Goal: Navigation & Orientation: Understand site structure

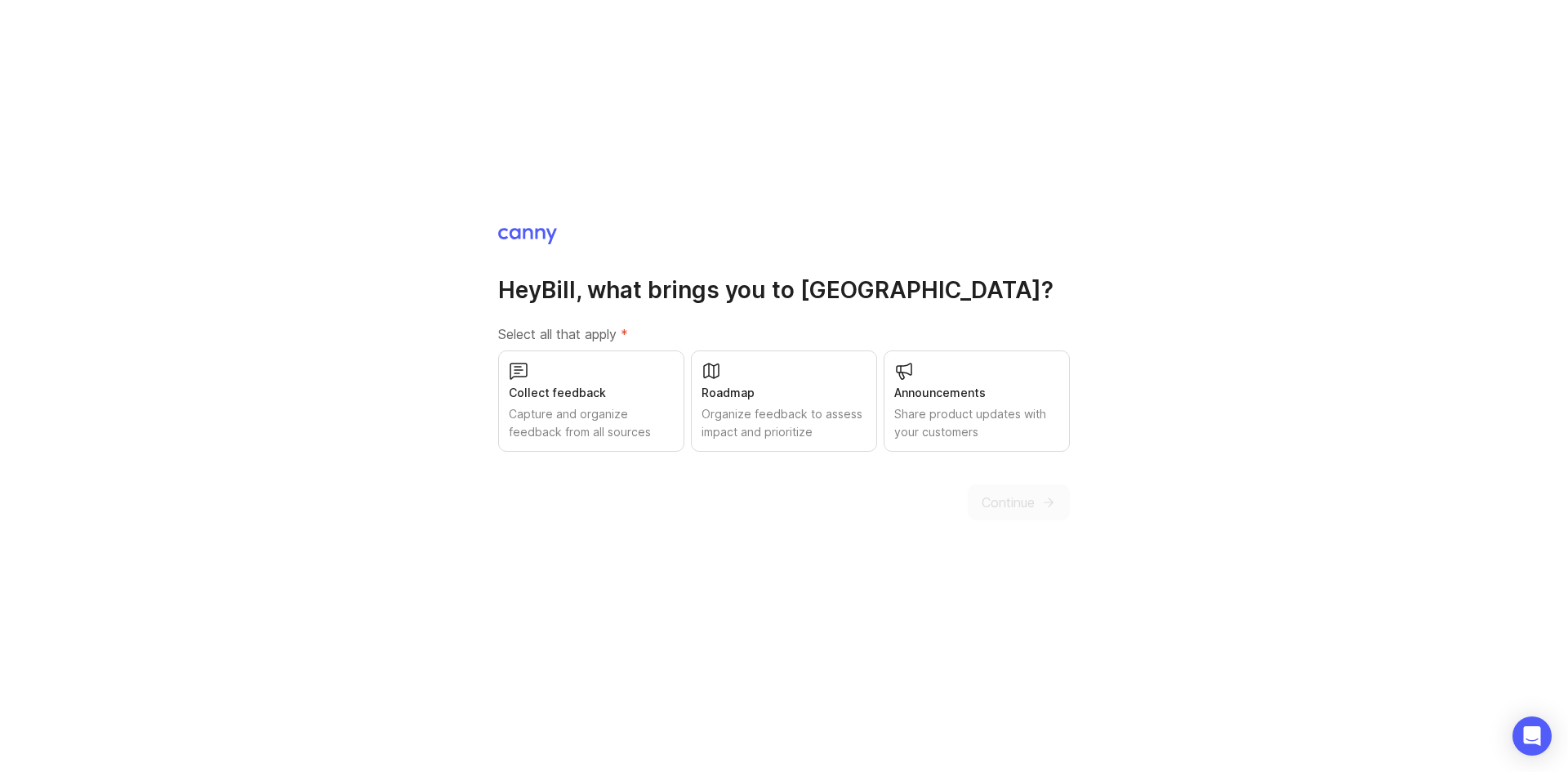
click at [619, 373] on div "Collect feedback Capture and organize feedback from all sources" at bounding box center [591, 401] width 186 height 101
click at [764, 378] on div "Roadmap Organize feedback to assess impact and prioritize" at bounding box center [784, 401] width 186 height 101
drag, startPoint x: 949, startPoint y: 384, endPoint x: 1023, endPoint y: 452, distance: 100.5
click at [950, 384] on div "Announcements" at bounding box center [976, 393] width 165 height 18
click at [1045, 493] on button "Continue" at bounding box center [1019, 502] width 102 height 36
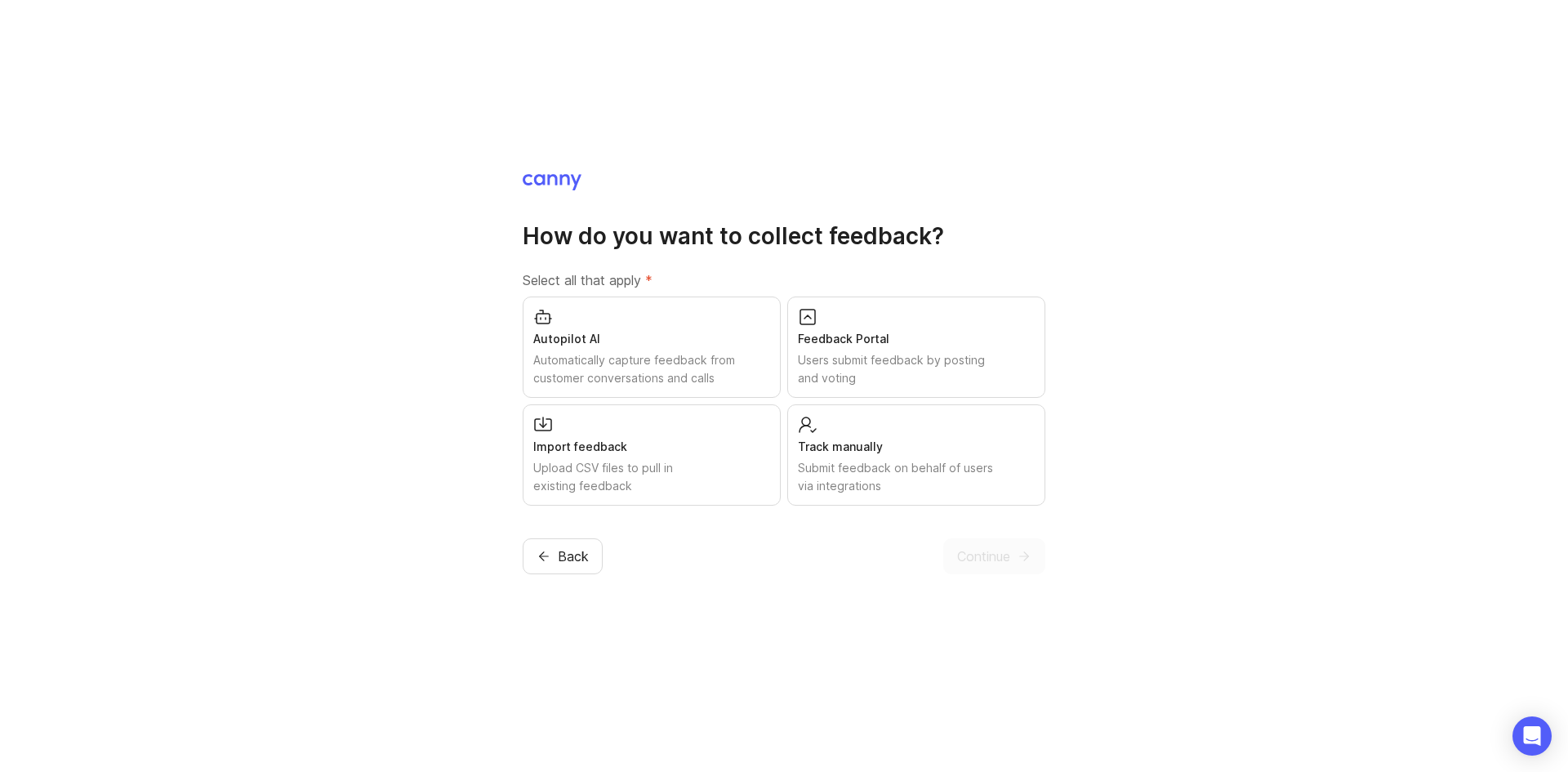
drag, startPoint x: 691, startPoint y: 354, endPoint x: 707, endPoint y: 354, distance: 16.0
click at [697, 354] on div "Automatically capture feedback from customer conversations and calls" at bounding box center [651, 369] width 237 height 36
click at [833, 349] on div "Feedback Portal Users submit feedback by posting and voting" at bounding box center [916, 346] width 258 height 101
click at [707, 430] on div "Import feedback Upload CSV files to pull in existing feedback" at bounding box center [651, 454] width 258 height 101
click at [831, 431] on div "Track manually Submit feedback on behalf of users via integrations" at bounding box center [916, 454] width 258 height 101
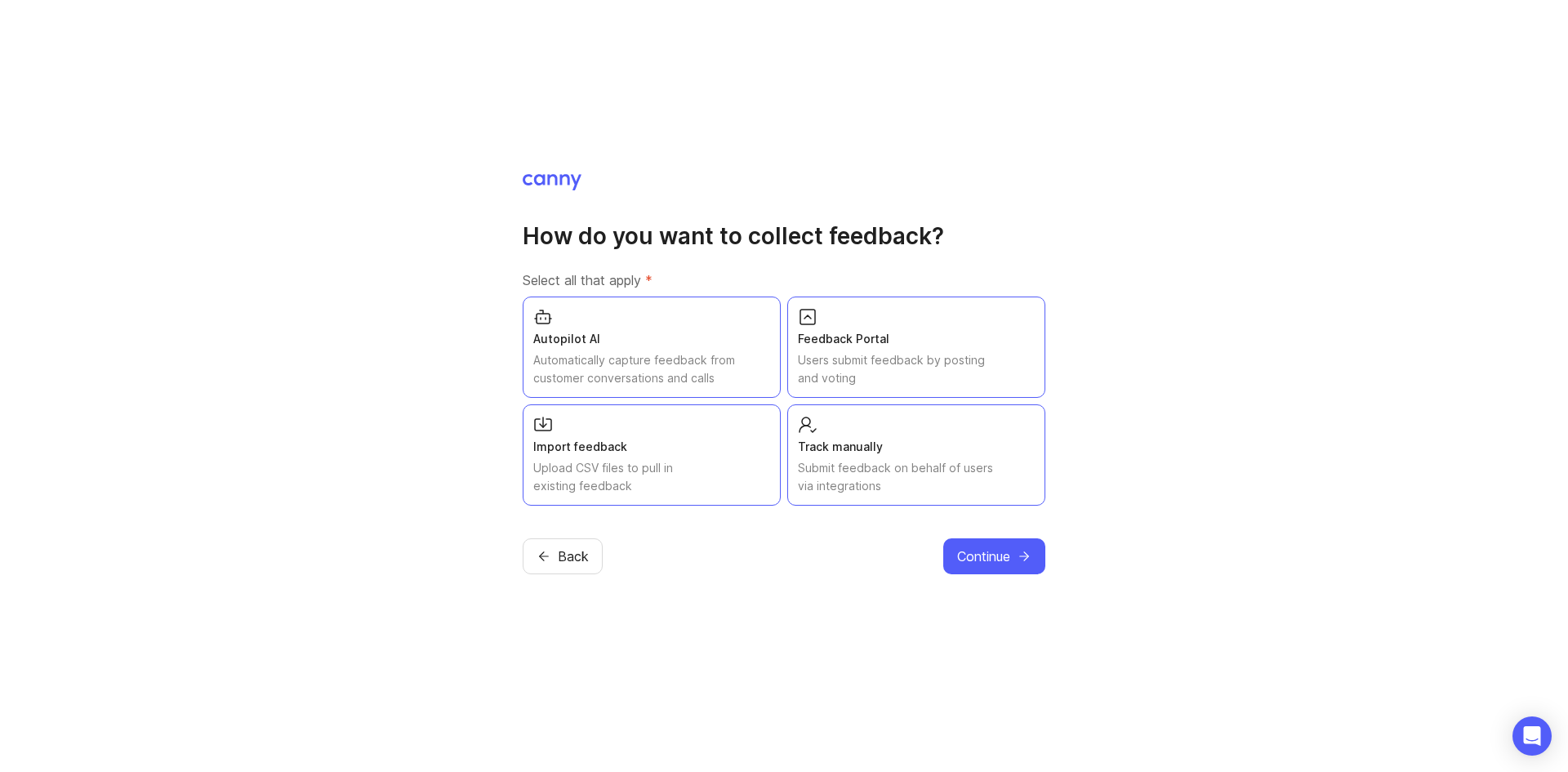
click at [979, 556] on span "Continue" at bounding box center [984, 556] width 53 height 20
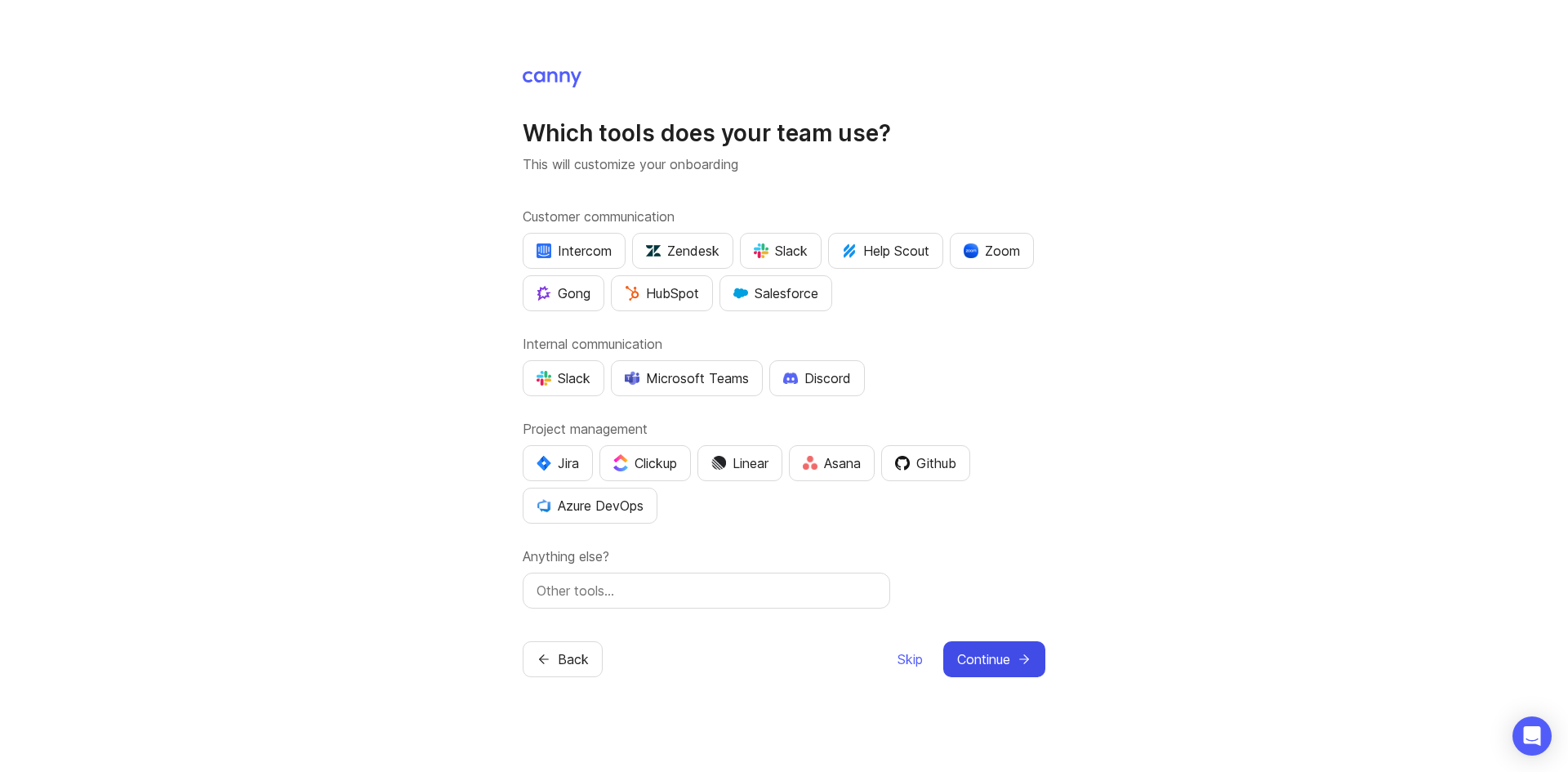
click at [1006, 656] on span "Continue" at bounding box center [984, 659] width 53 height 20
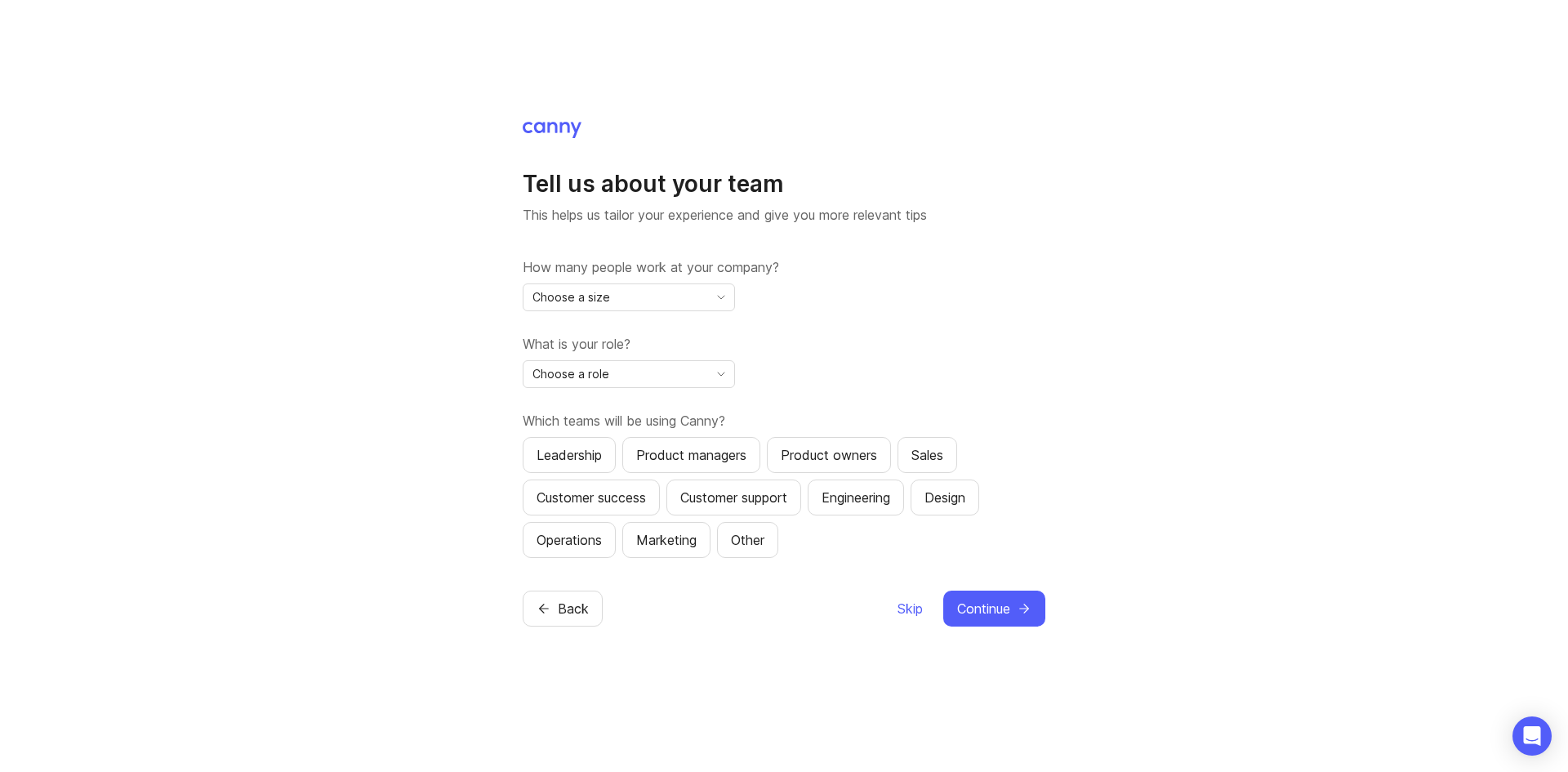
click at [679, 302] on div "Choose a size" at bounding box center [616, 297] width 184 height 26
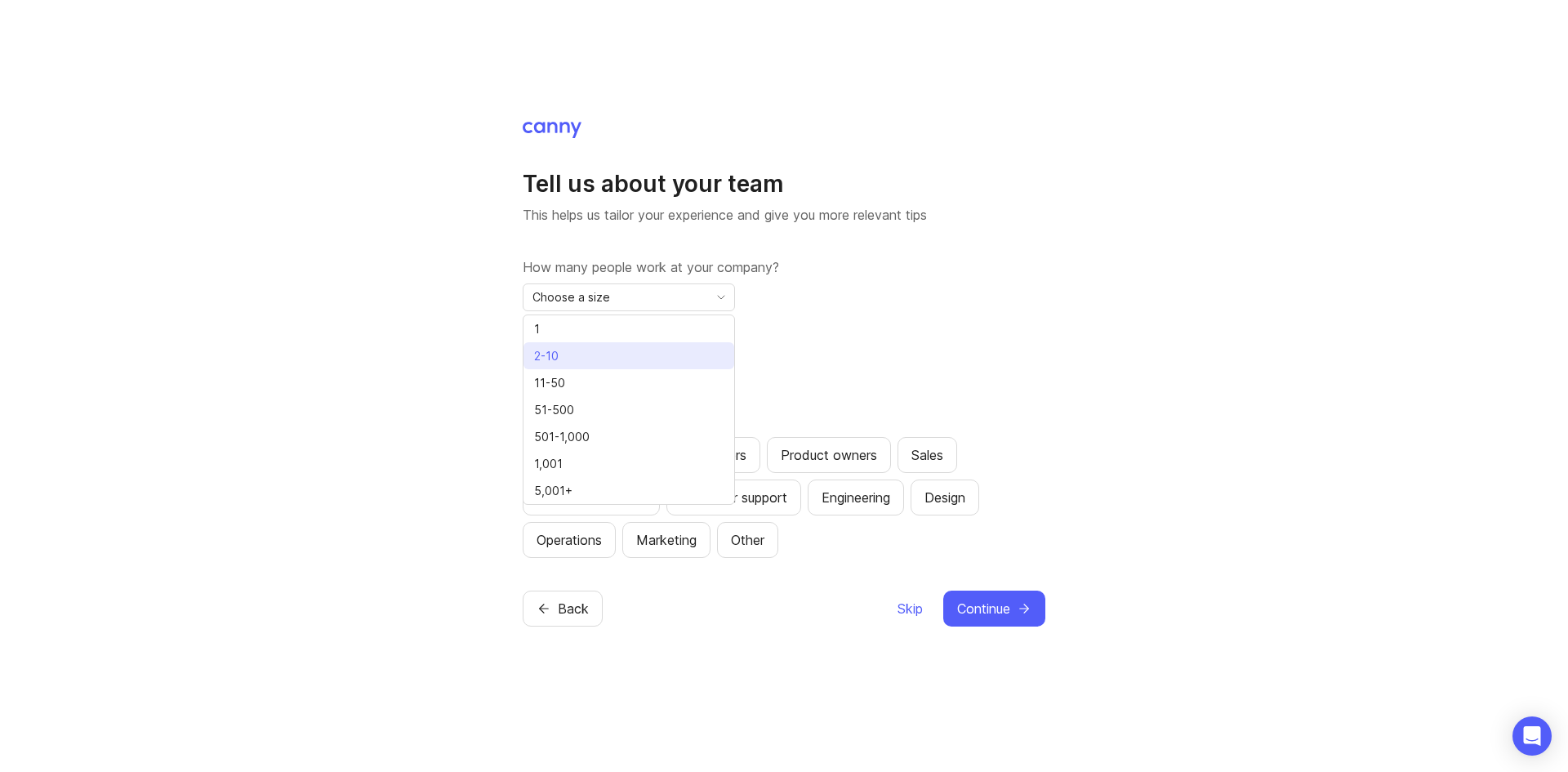
click at [622, 351] on li "2-10" at bounding box center [629, 355] width 211 height 27
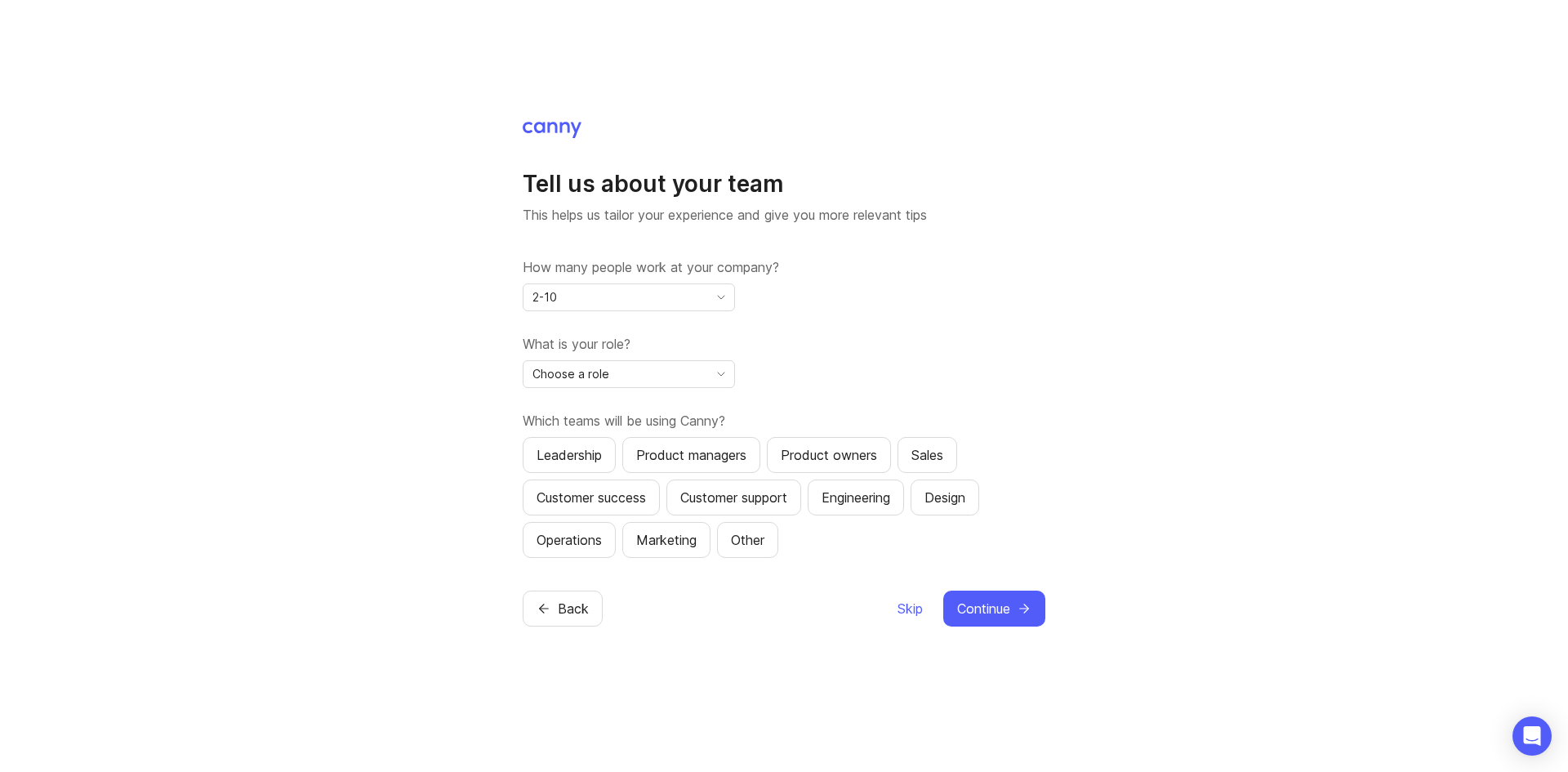
click at [600, 373] on span "Choose a role" at bounding box center [571, 374] width 77 height 18
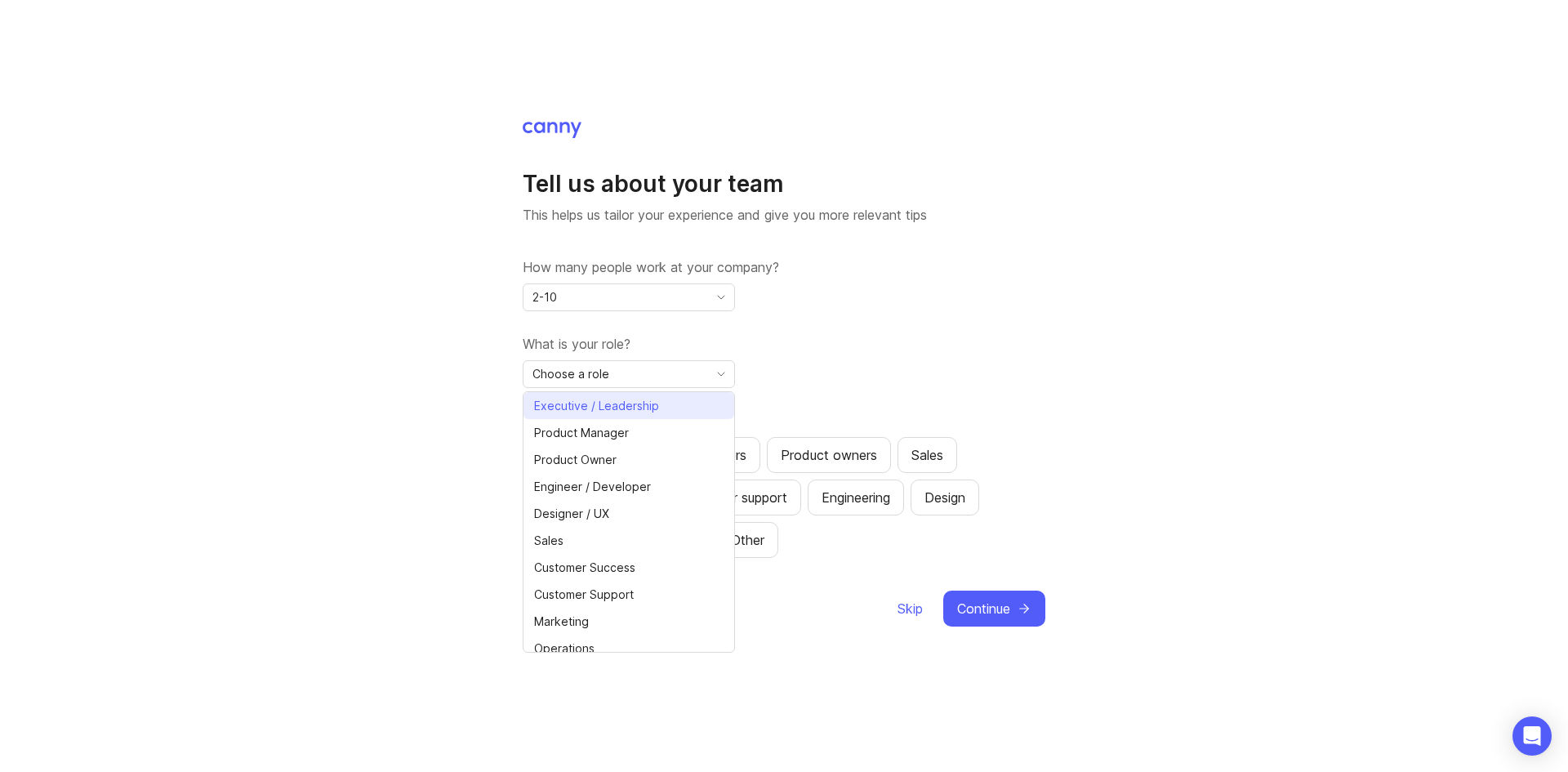
click at [629, 407] on span "Executive / Leadership" at bounding box center [597, 406] width 125 height 18
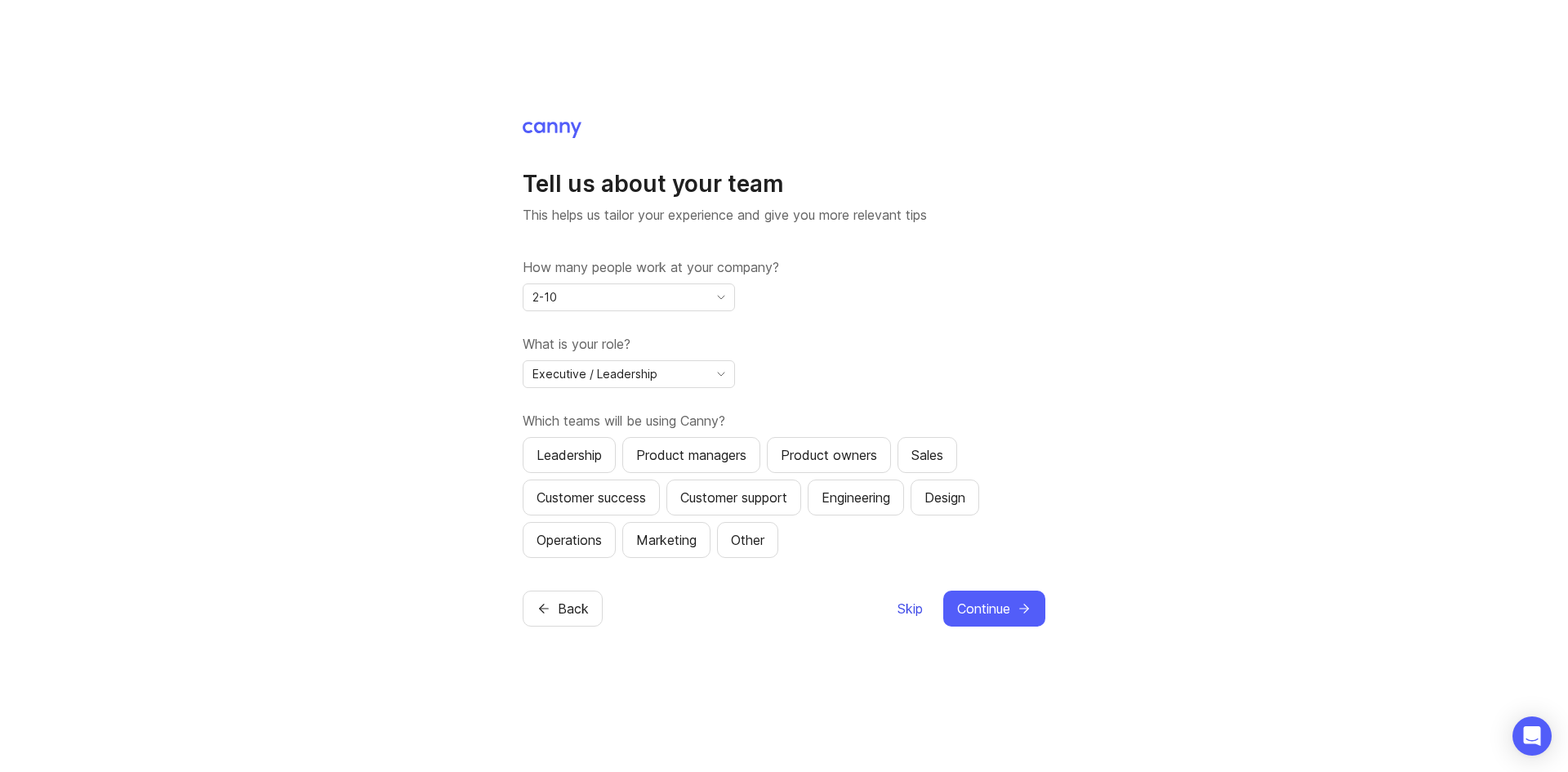
click at [903, 613] on span "Skip" at bounding box center [911, 609] width 26 height 20
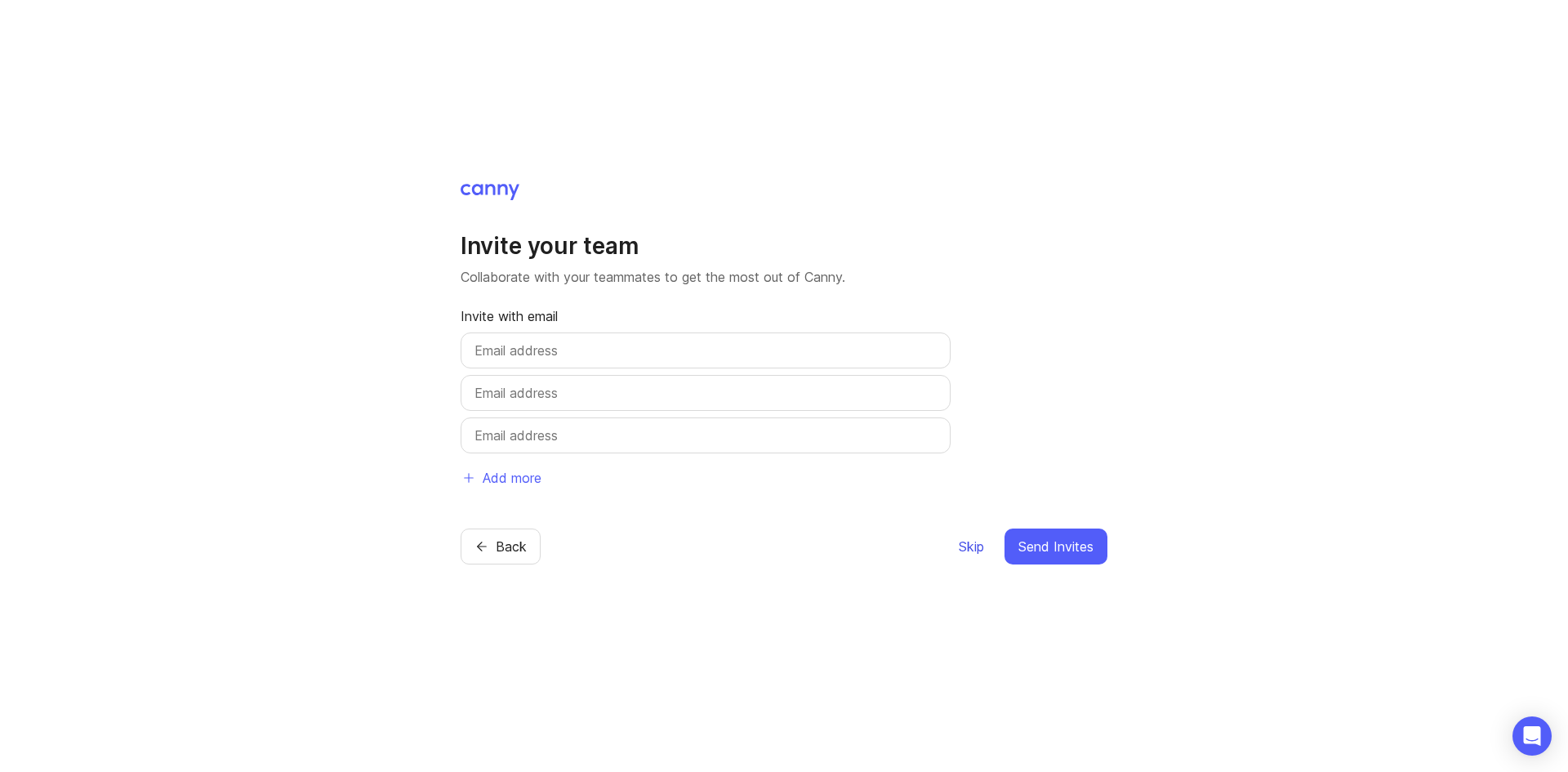
click at [963, 546] on span "Skip" at bounding box center [972, 546] width 26 height 20
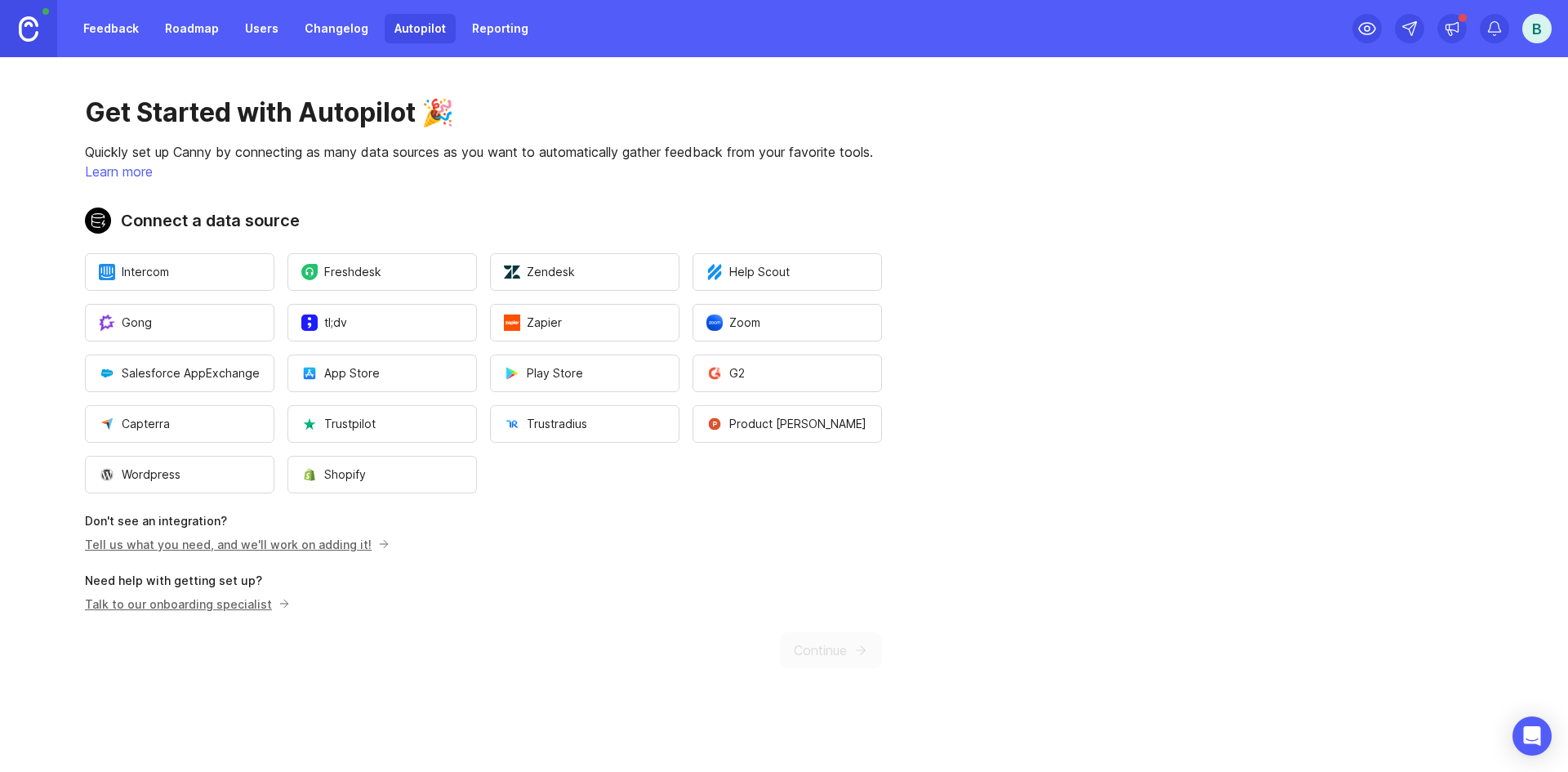
click at [123, 30] on link "Feedback" at bounding box center [111, 29] width 75 height 30
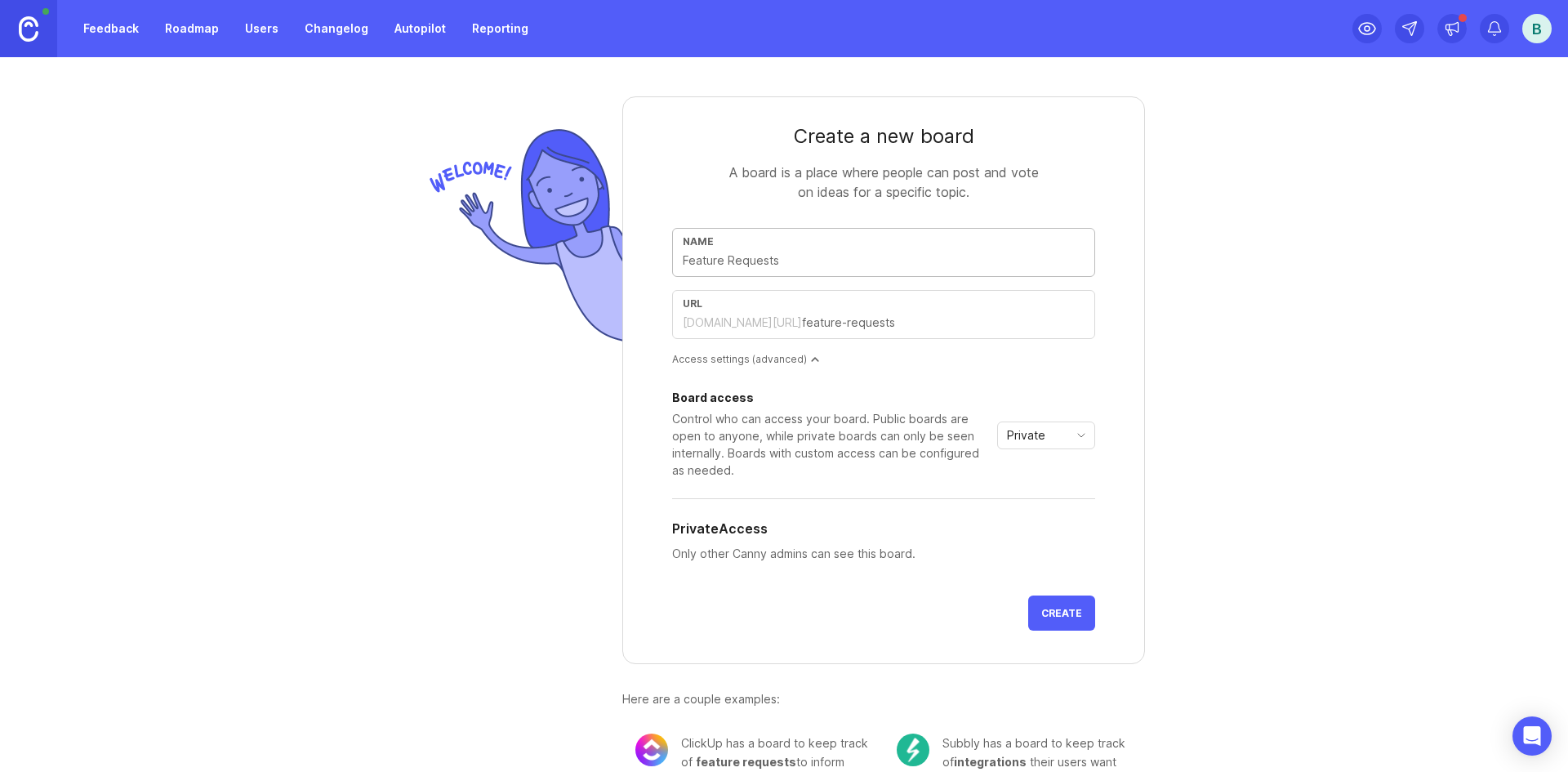
click at [175, 32] on link "Roadmap" at bounding box center [192, 29] width 73 height 30
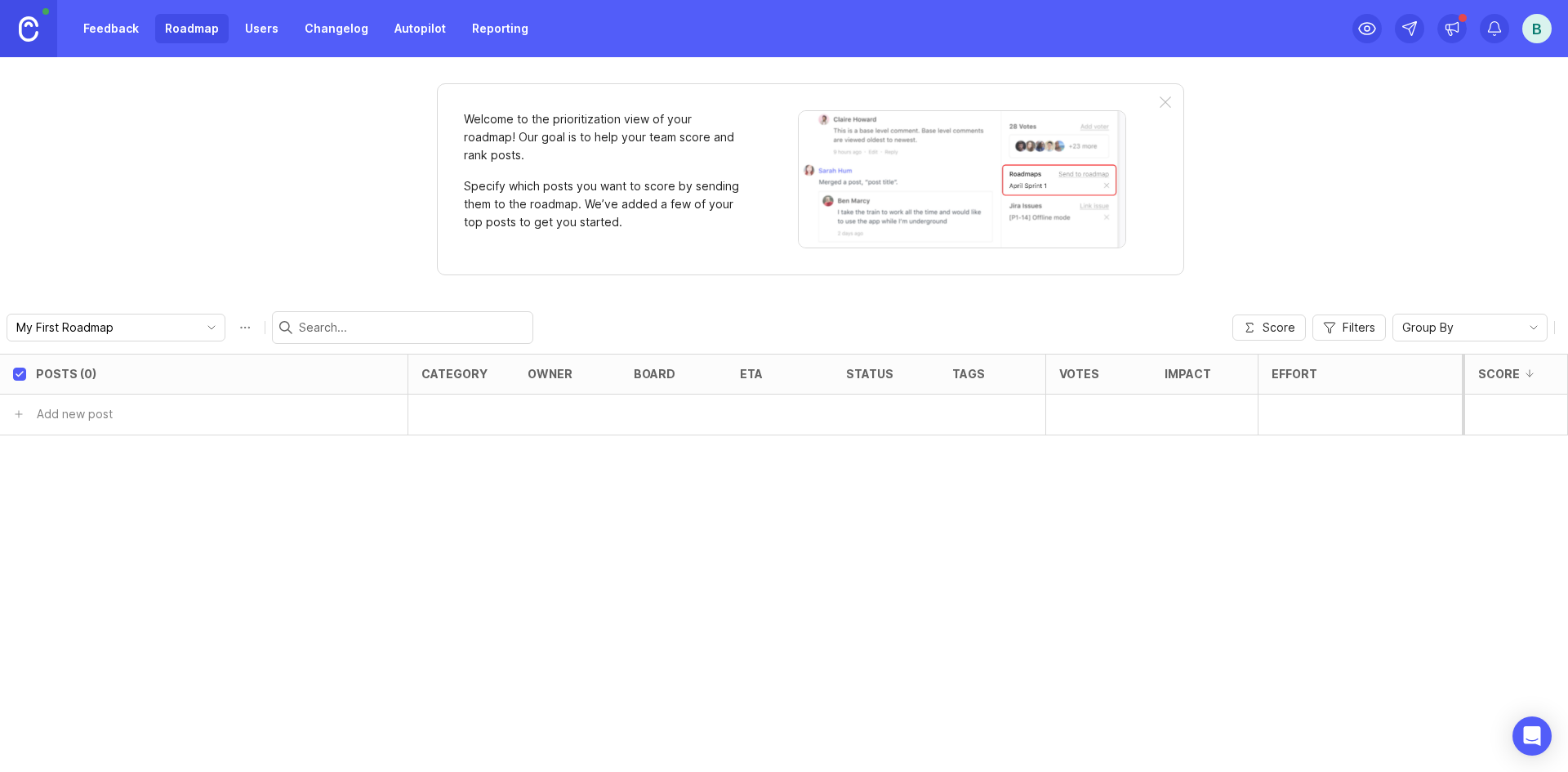
click at [254, 37] on link "Users" at bounding box center [262, 29] width 53 height 30
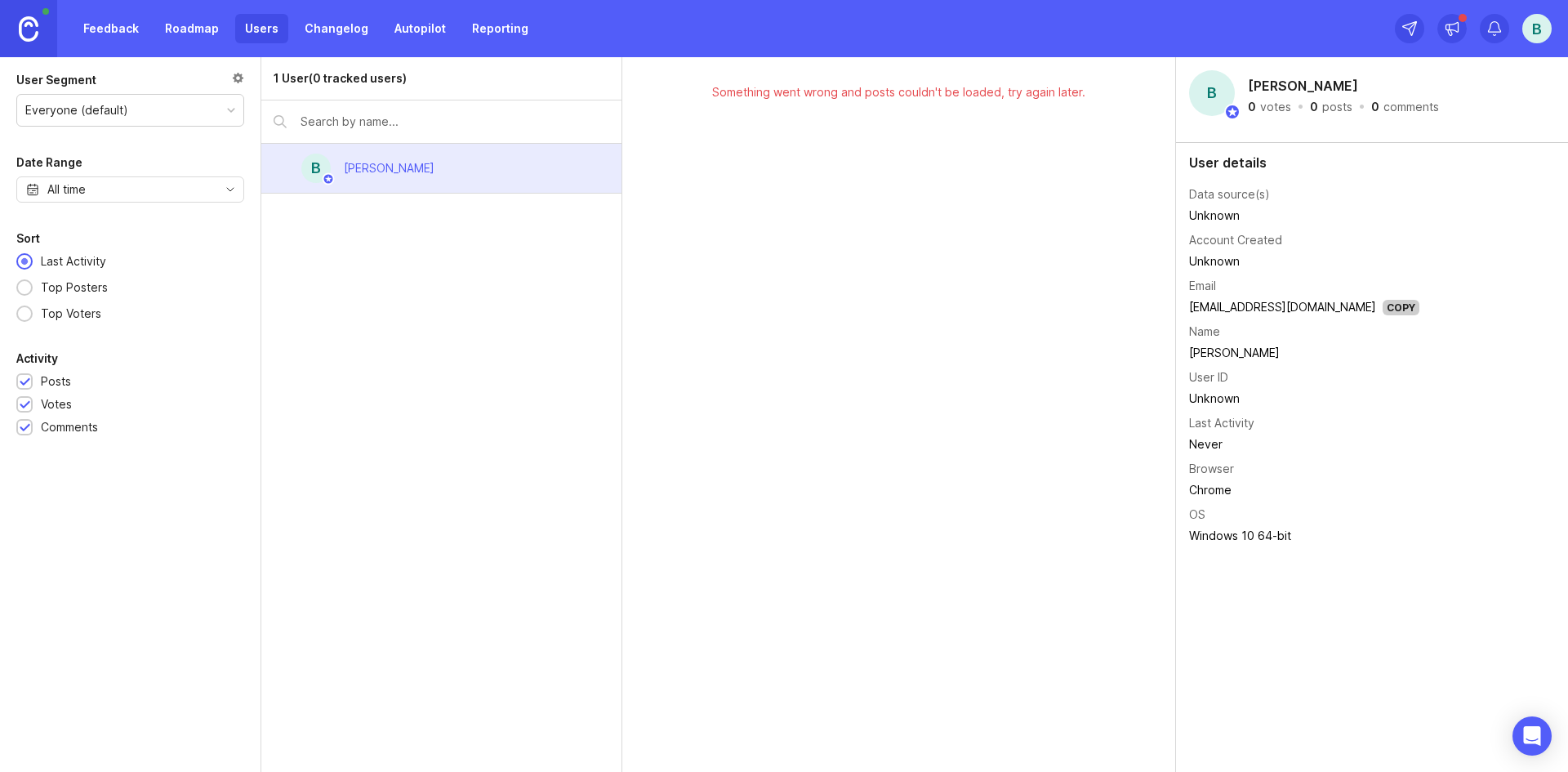
click at [164, 119] on div "Everyone (default)" at bounding box center [130, 110] width 227 height 31
click at [165, 119] on div "Everyone (default)" at bounding box center [130, 110] width 227 height 31
click at [156, 194] on div "All time" at bounding box center [131, 189] width 228 height 26
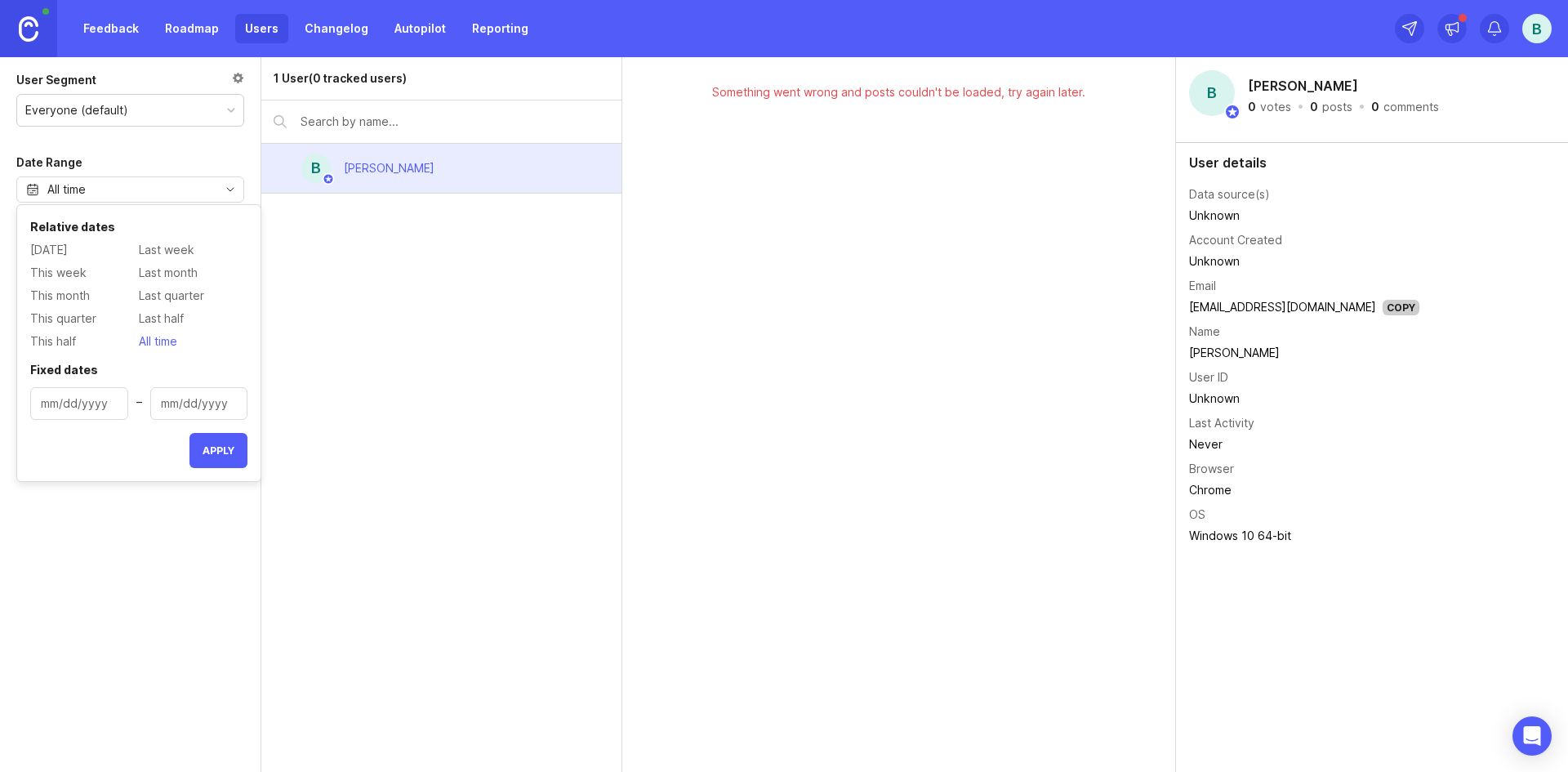
click at [156, 194] on div "All time" at bounding box center [131, 189] width 228 height 26
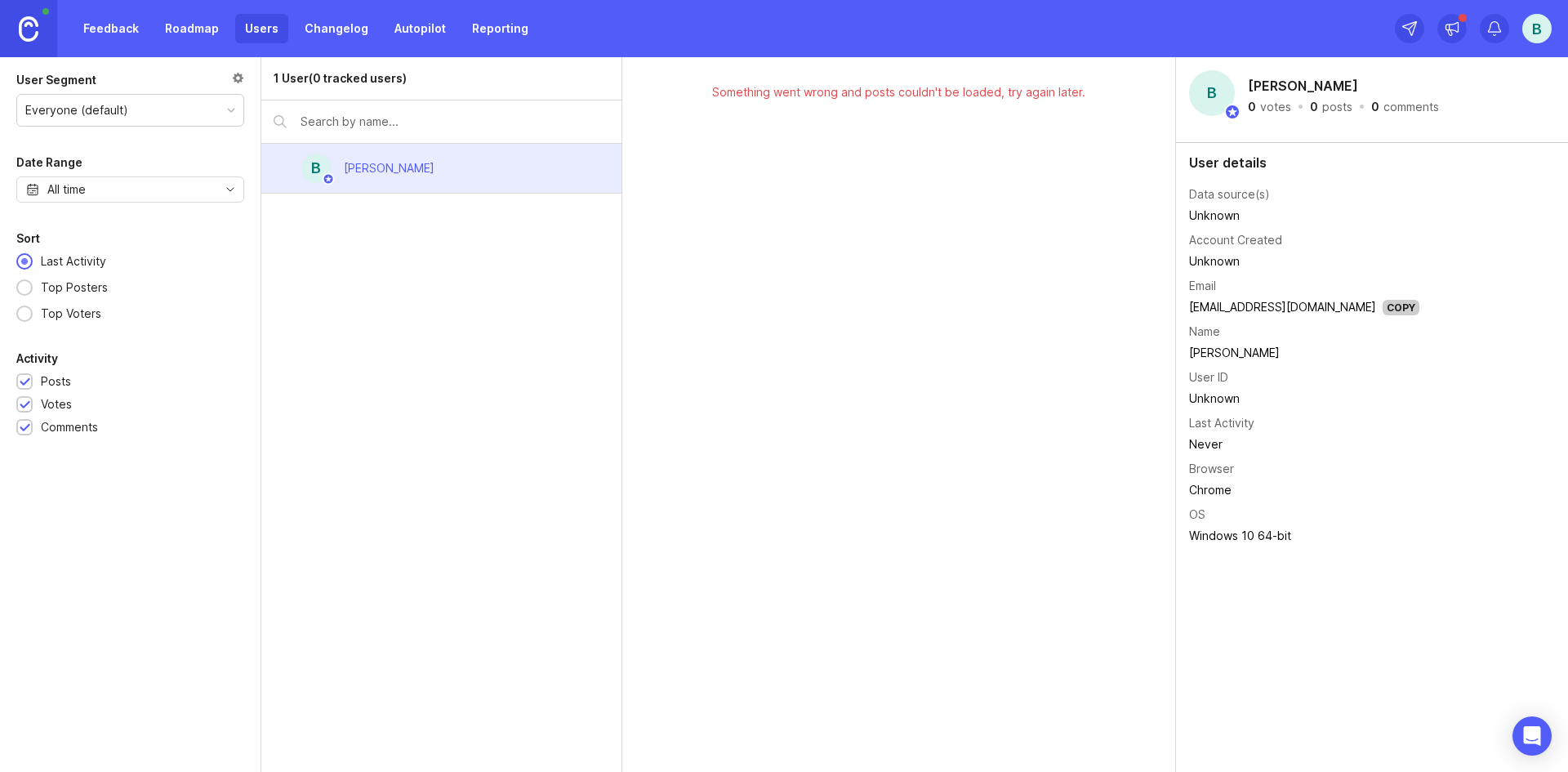
click at [157, 190] on div "All time" at bounding box center [131, 189] width 228 height 26
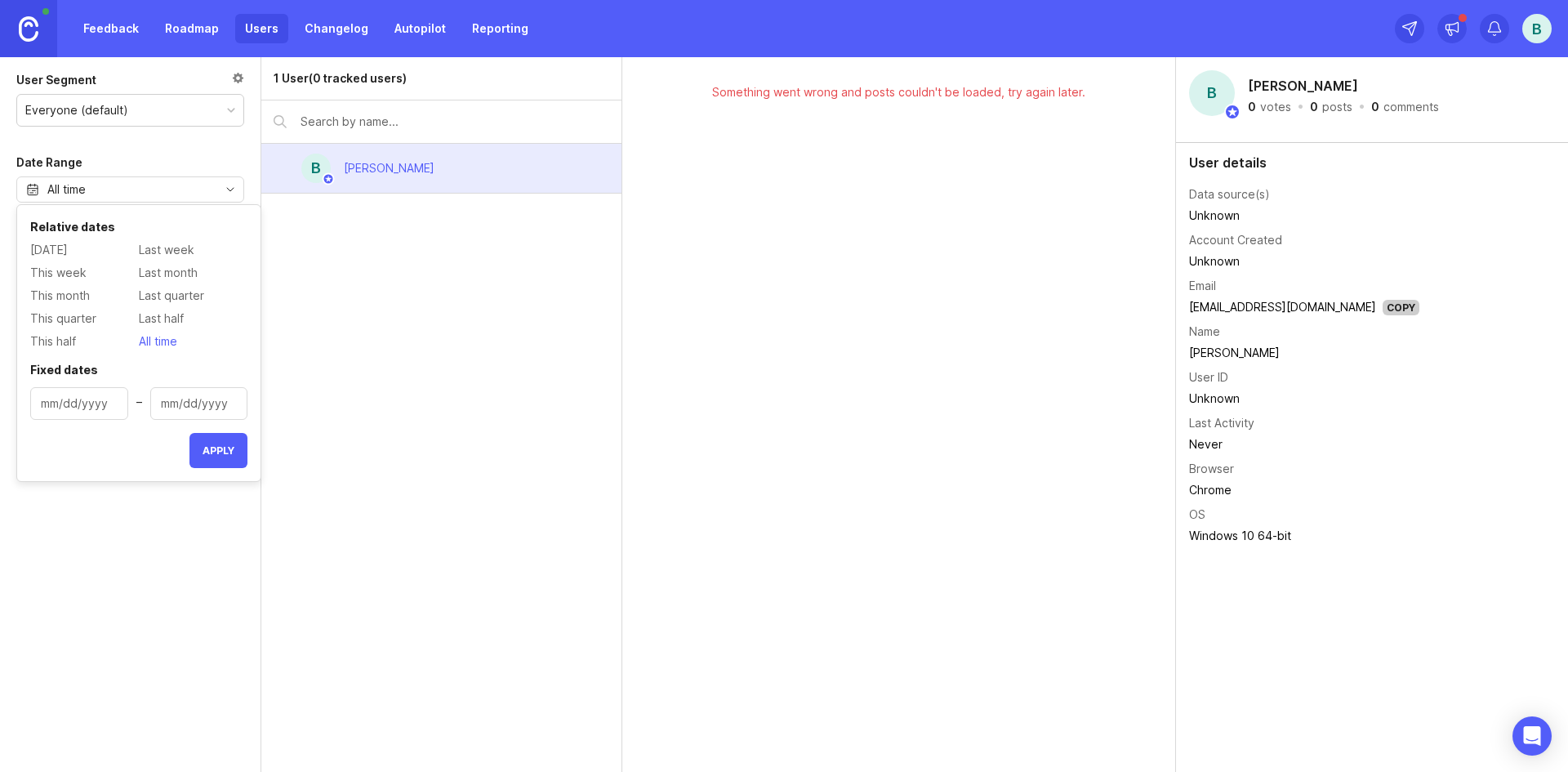
click at [158, 190] on div "All time" at bounding box center [131, 189] width 228 height 26
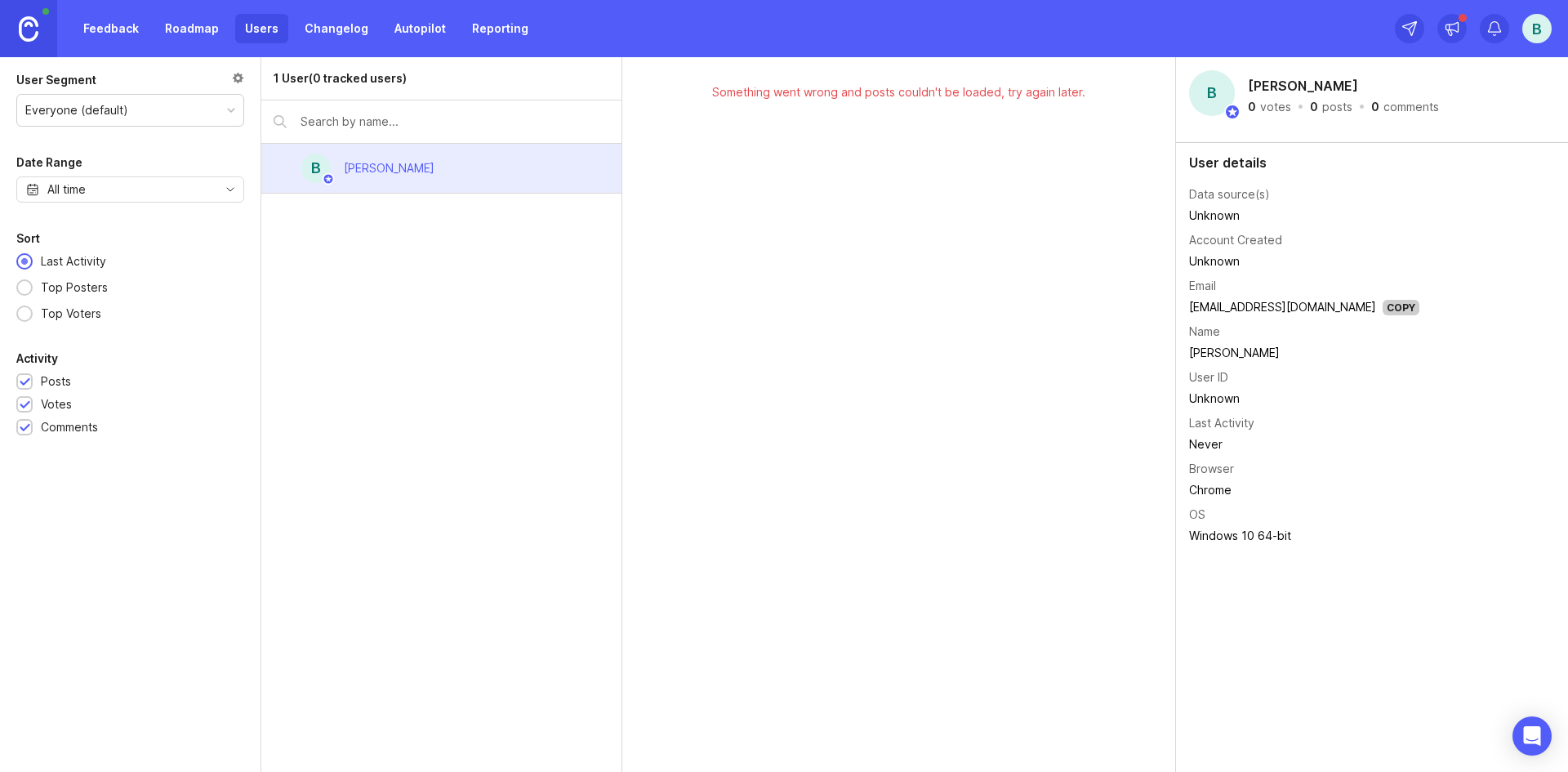
click at [329, 31] on link "Changelog" at bounding box center [337, 29] width 83 height 30
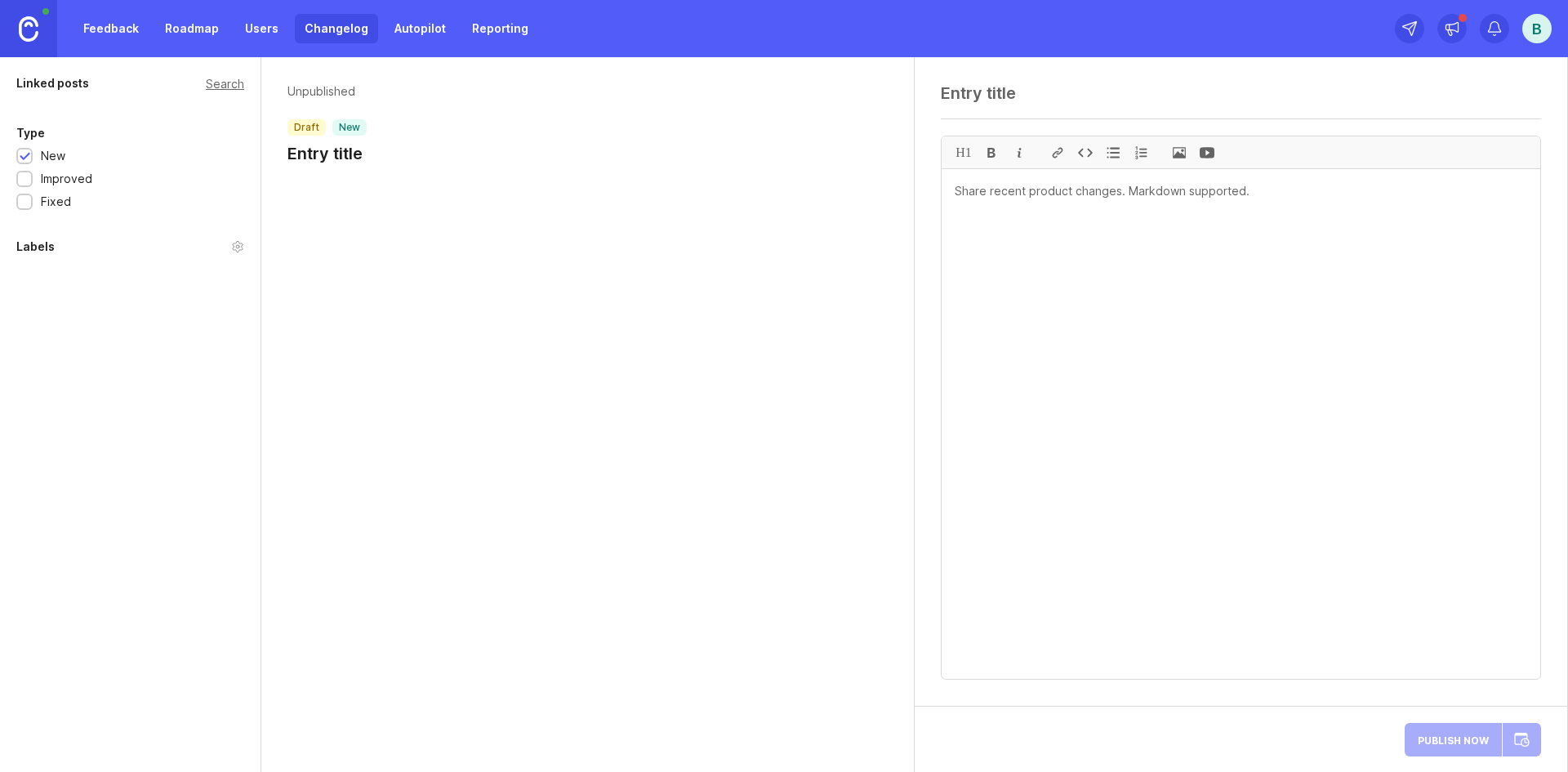
click at [414, 31] on link "Autopilot" at bounding box center [421, 29] width 71 height 30
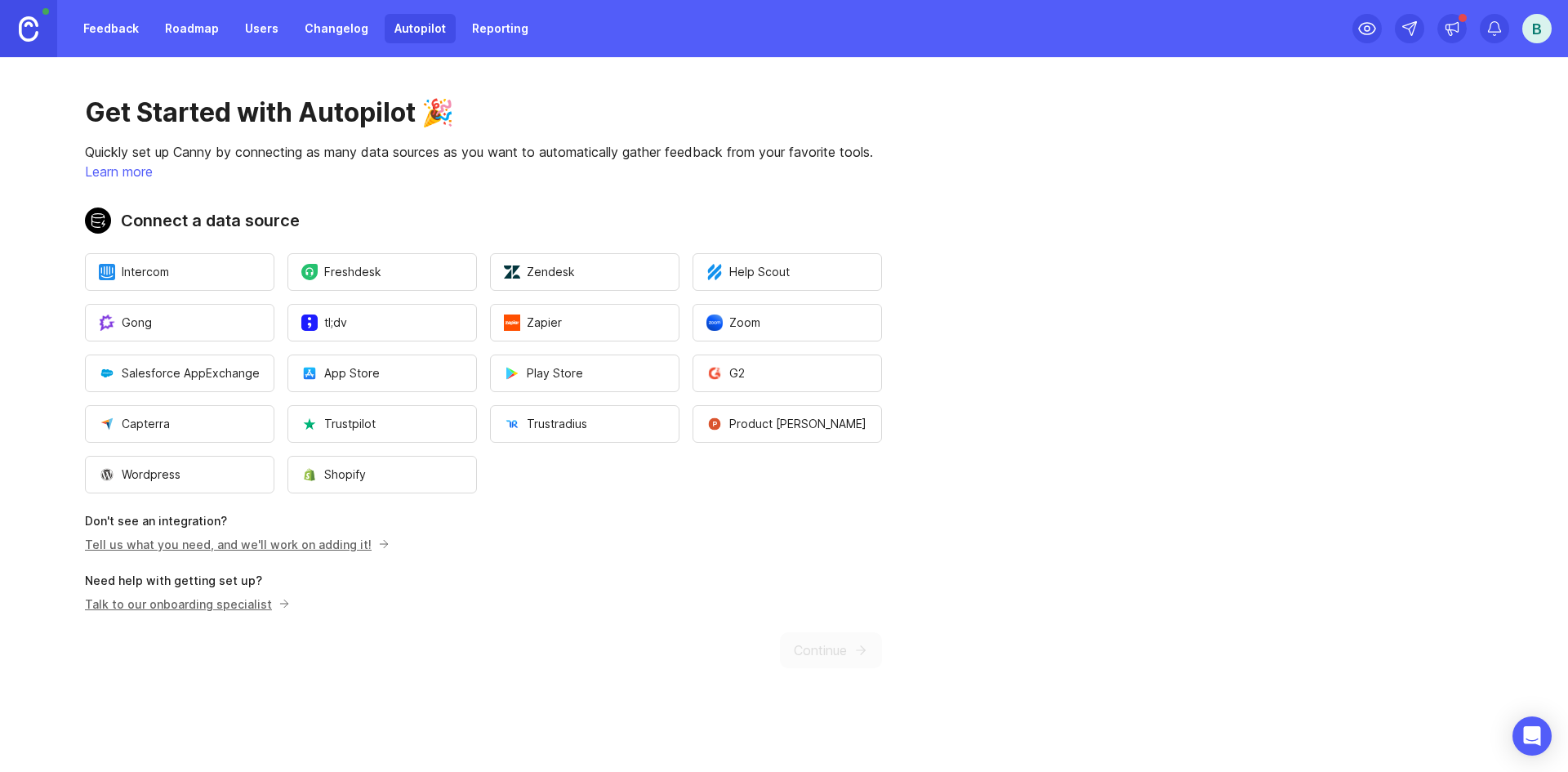
click at [491, 31] on link "Reporting" at bounding box center [500, 29] width 76 height 30
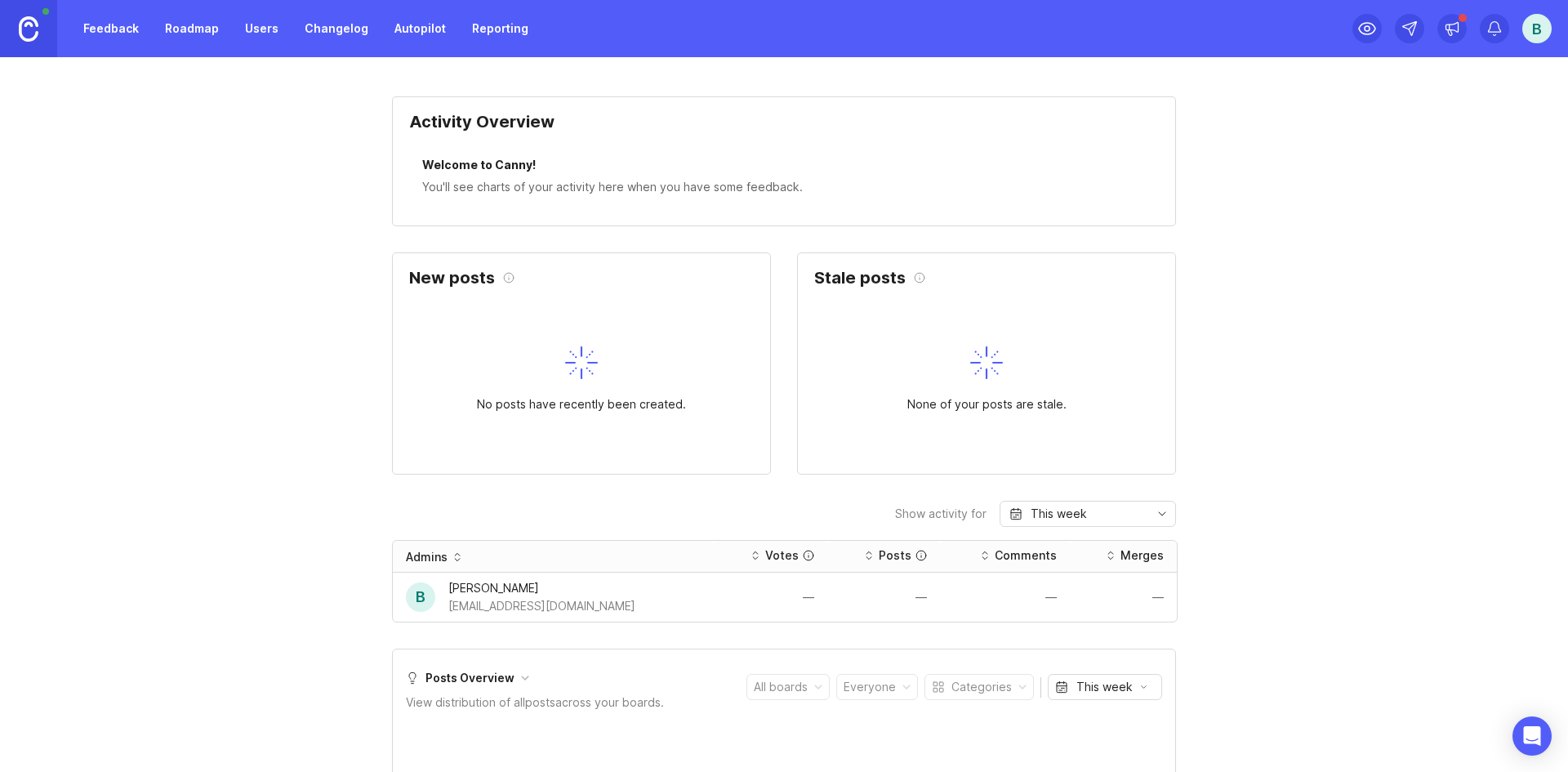
click at [1537, 36] on div "B" at bounding box center [1537, 29] width 30 height 30
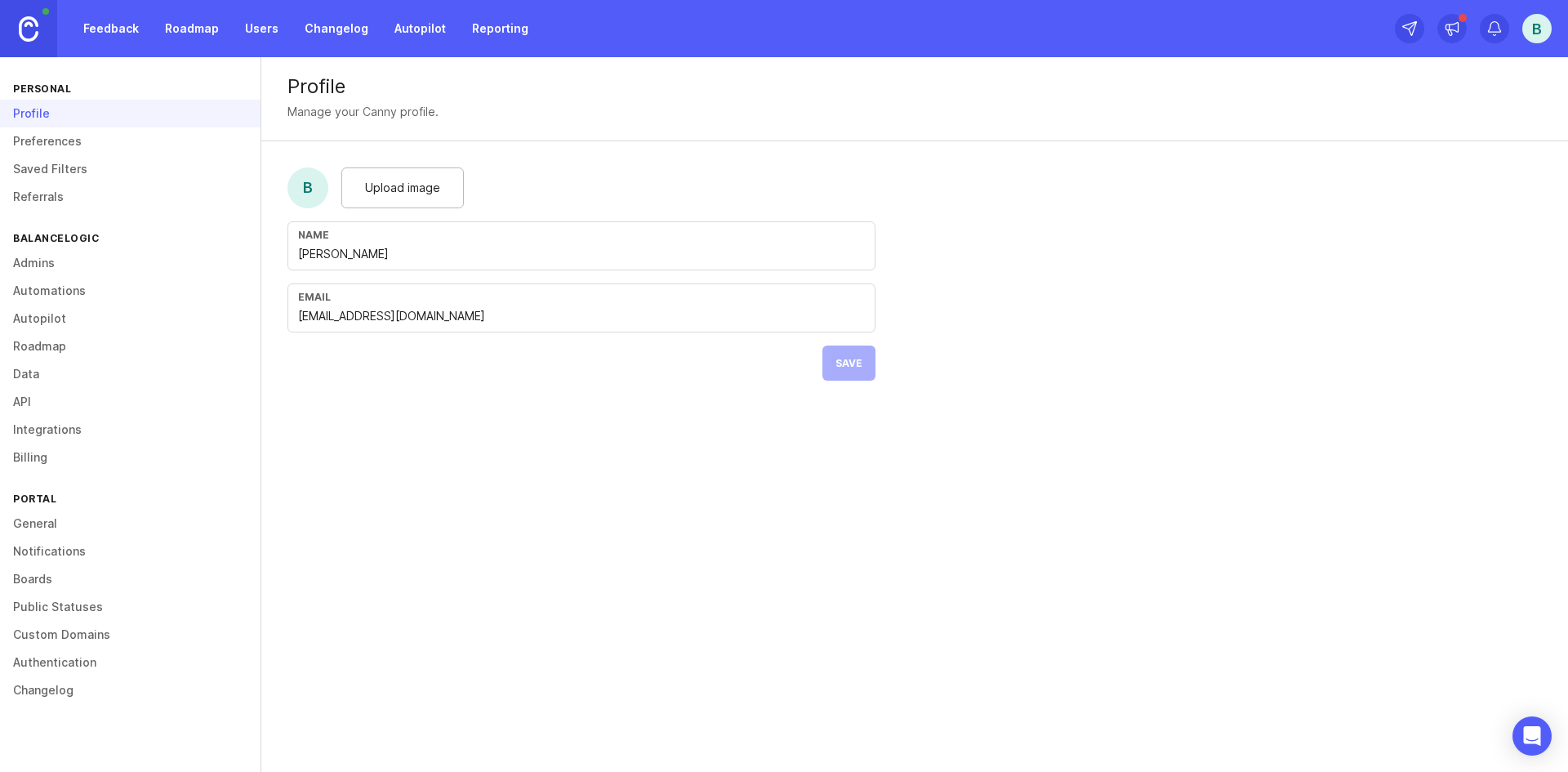
click at [82, 140] on link "Preferences" at bounding box center [130, 142] width 260 height 28
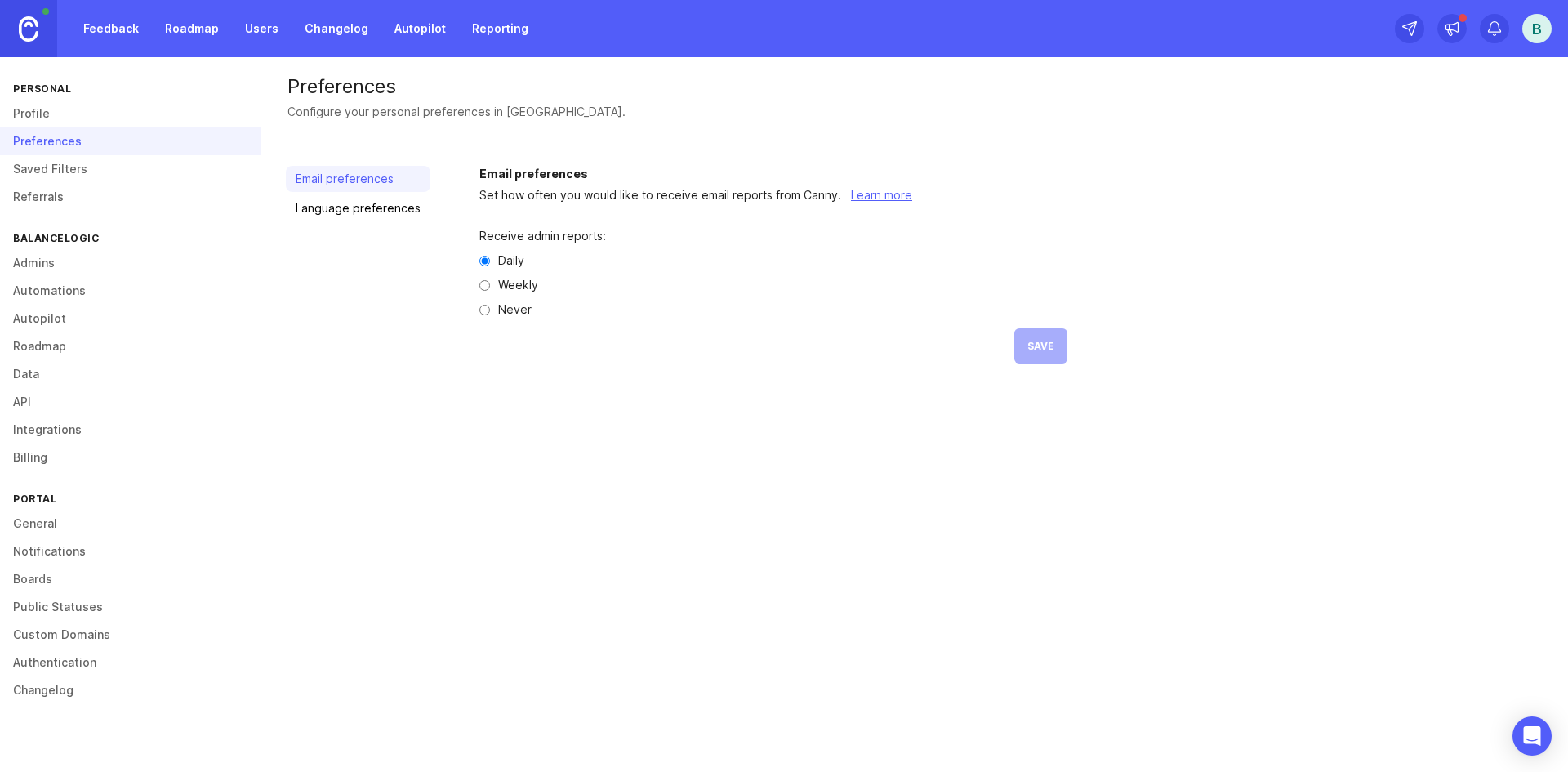
click at [82, 170] on link "Saved Filters" at bounding box center [130, 169] width 260 height 28
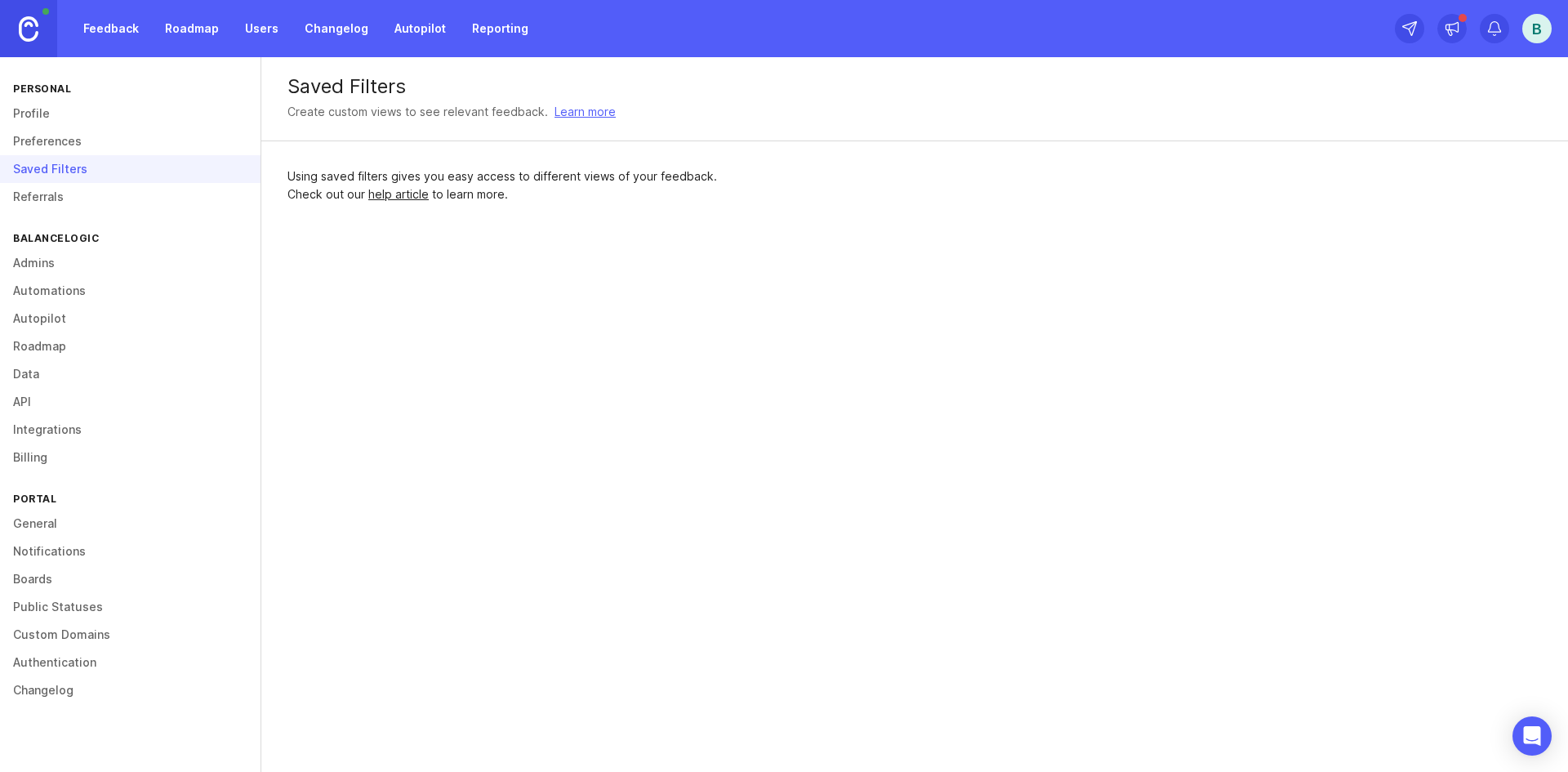
click at [80, 199] on link "Referrals" at bounding box center [130, 197] width 260 height 28
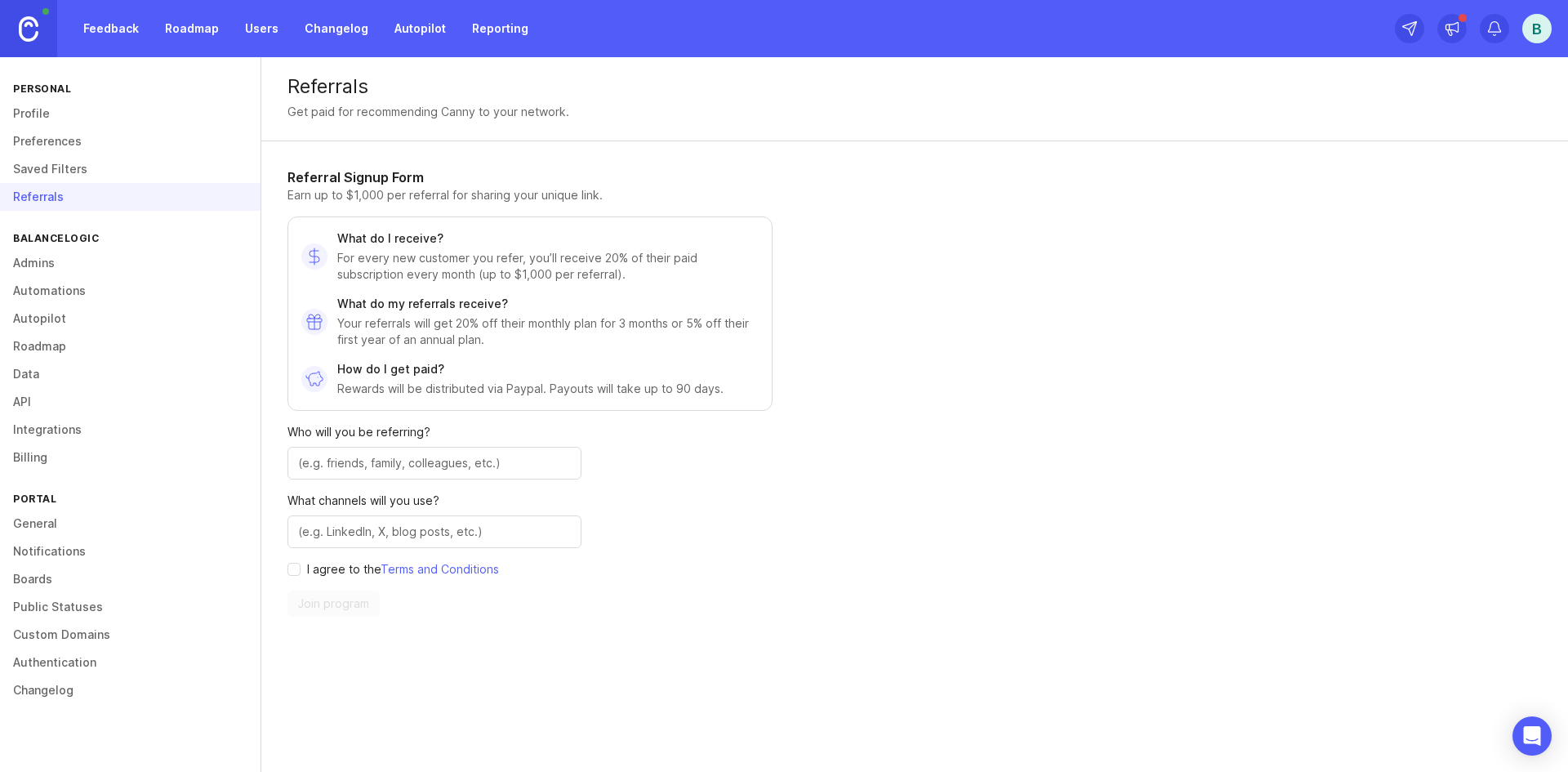
click at [99, 115] on link "Profile" at bounding box center [130, 114] width 260 height 28
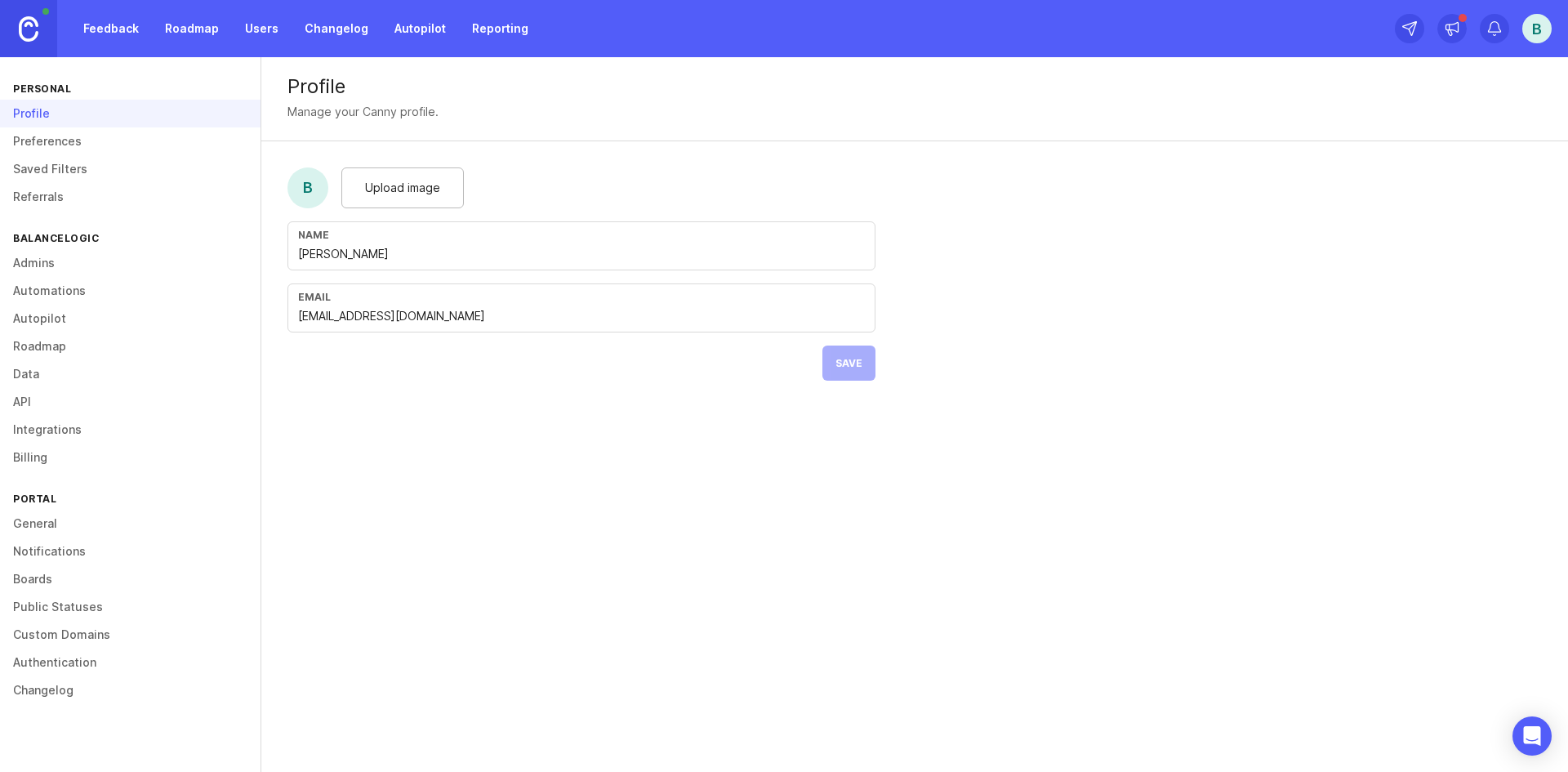
click at [67, 286] on link "Automations" at bounding box center [130, 291] width 260 height 28
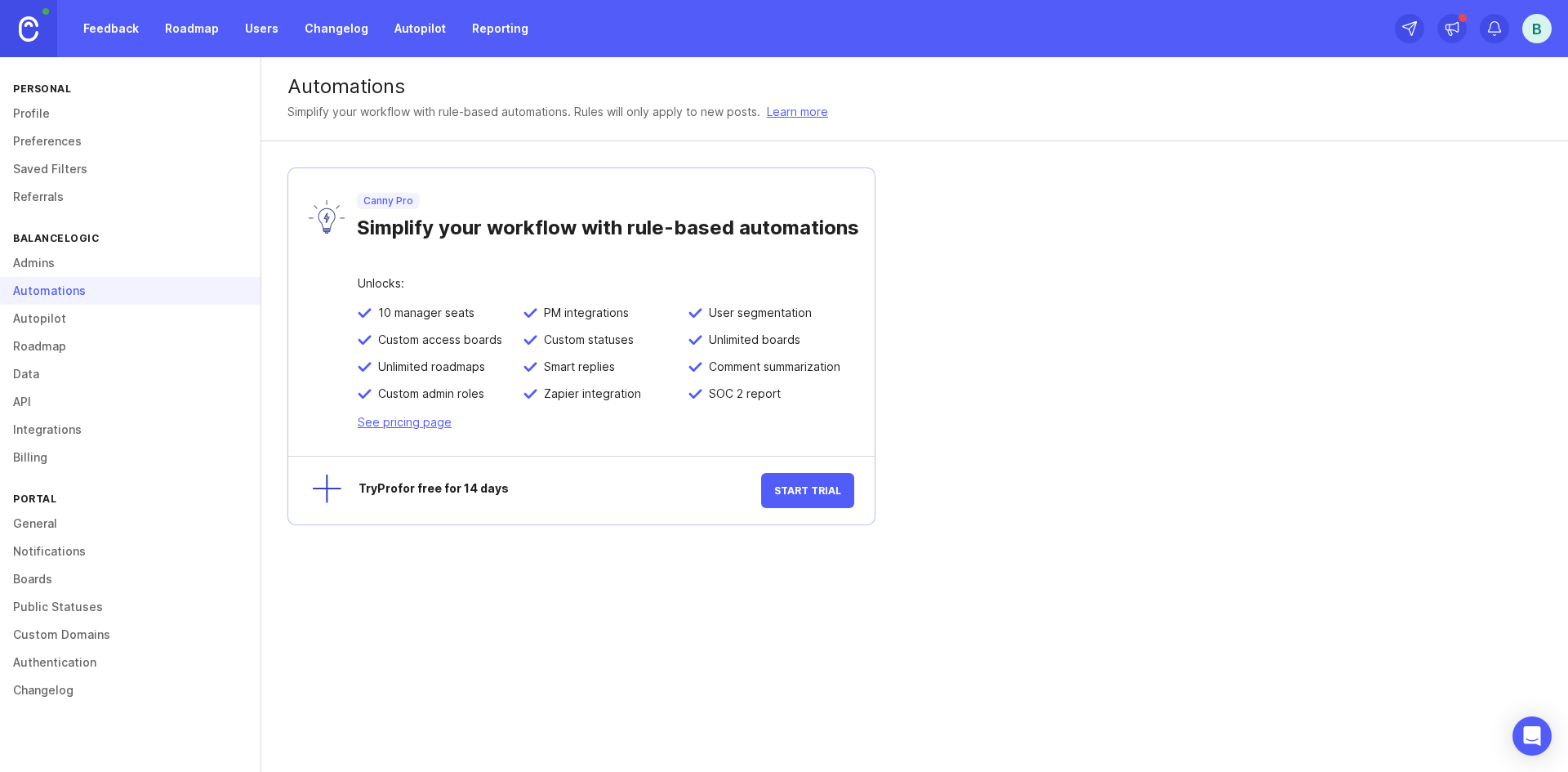
click at [33, 28] on img at bounding box center [29, 30] width 20 height 26
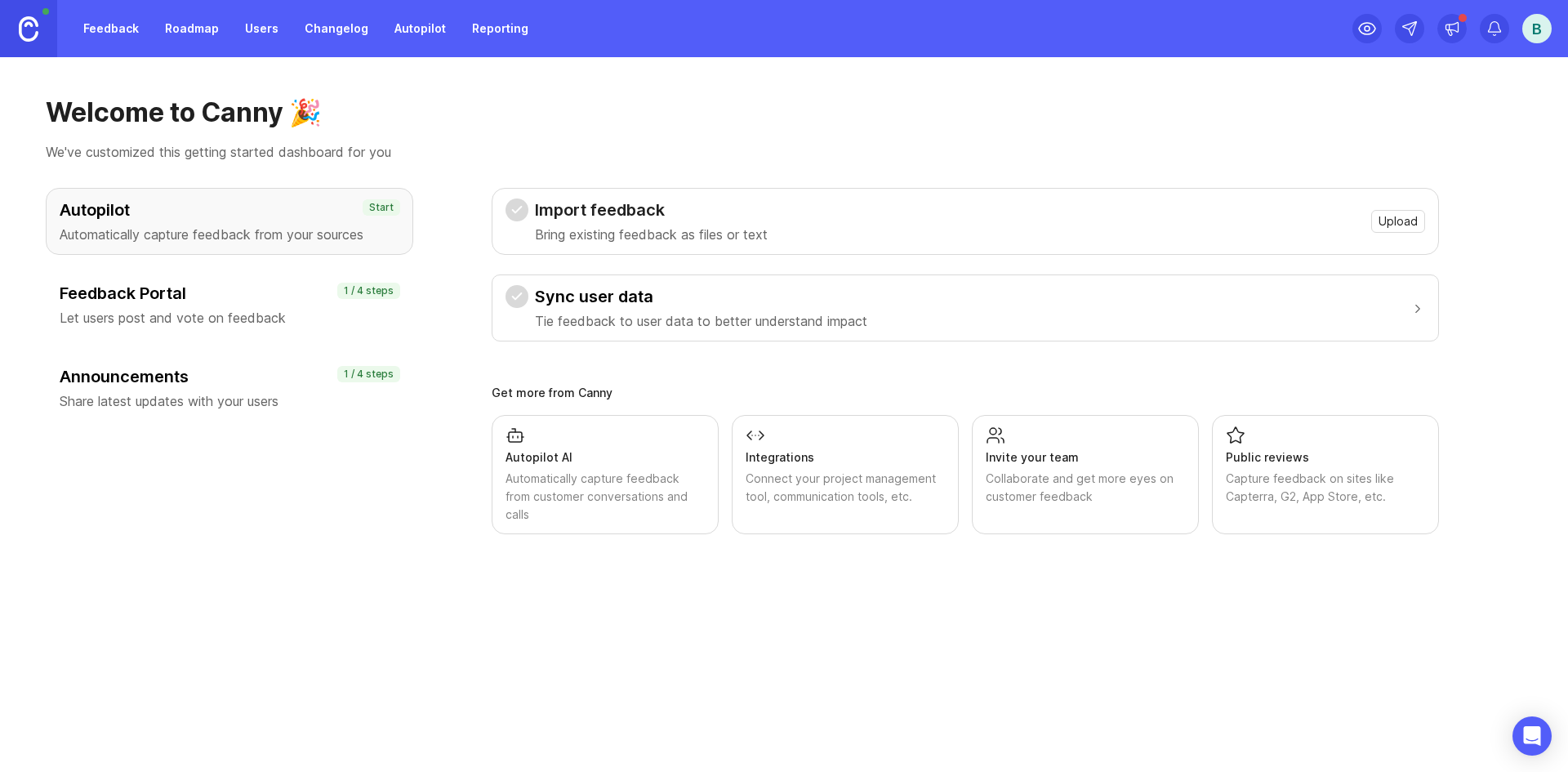
click at [1543, 23] on div "B" at bounding box center [1537, 29] width 30 height 30
click at [1468, 236] on div "Logout" at bounding box center [1479, 239] width 163 height 26
